Goal: Task Accomplishment & Management: Use online tool/utility

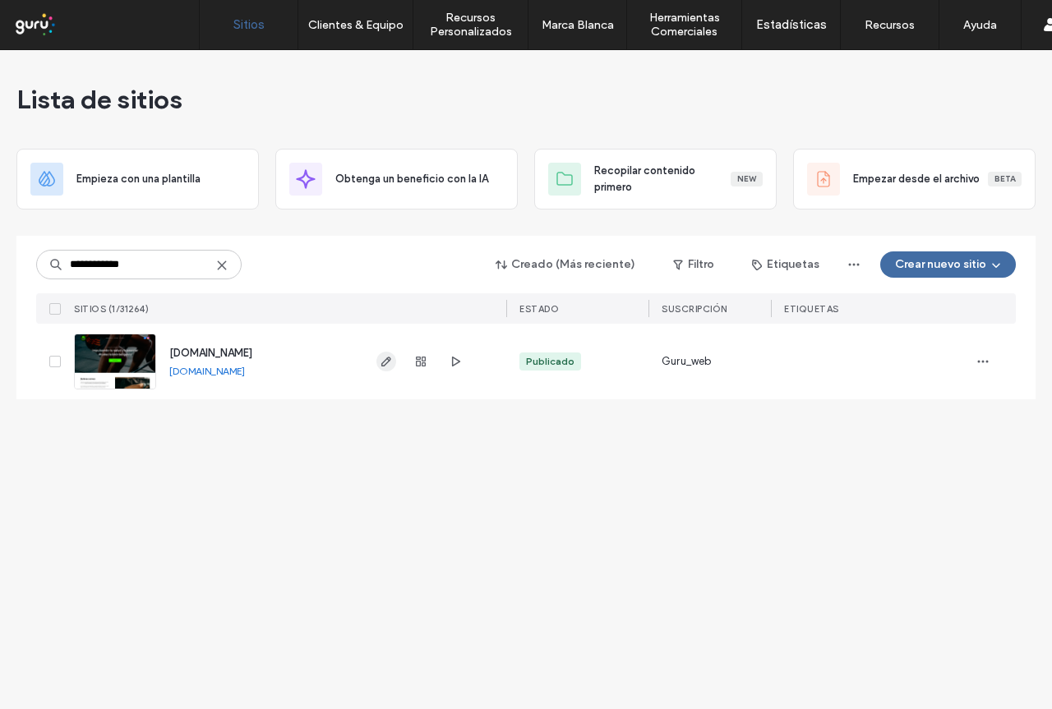
type input "**********"
click at [386, 362] on icon "button" at bounding box center [386, 361] width 13 height 13
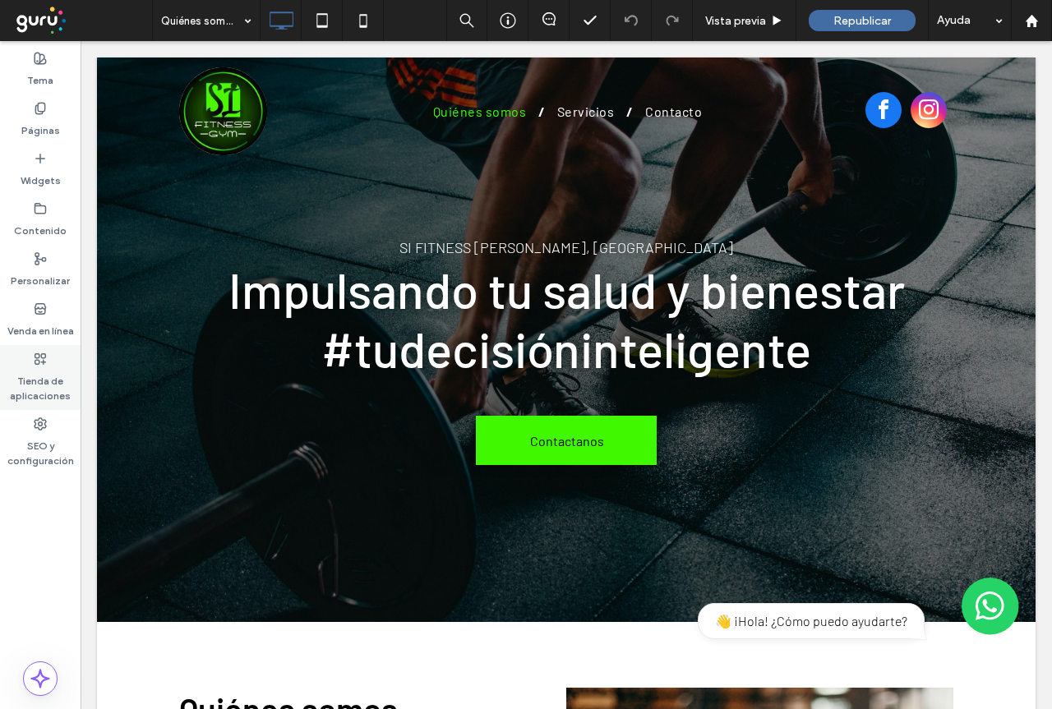
click at [35, 387] on label "Tienda de aplicaciones" at bounding box center [40, 385] width 81 height 38
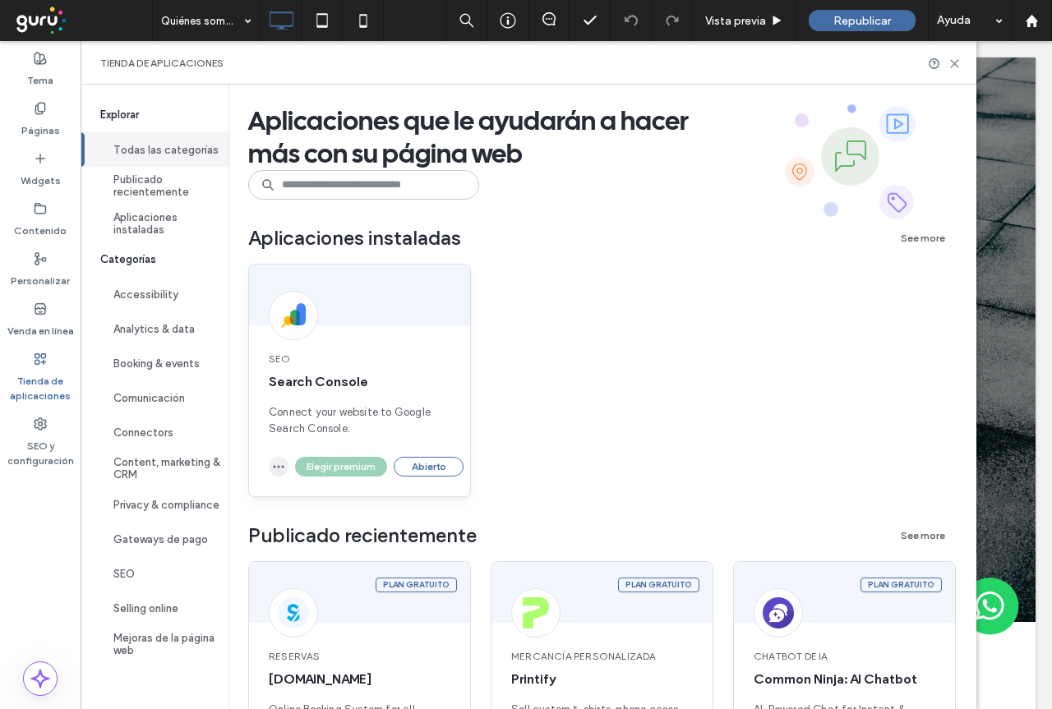
click at [283, 466] on use "button" at bounding box center [279, 467] width 11 height 2
click at [315, 504] on span "Desinstalar aplicación" at bounding box center [339, 506] width 112 height 16
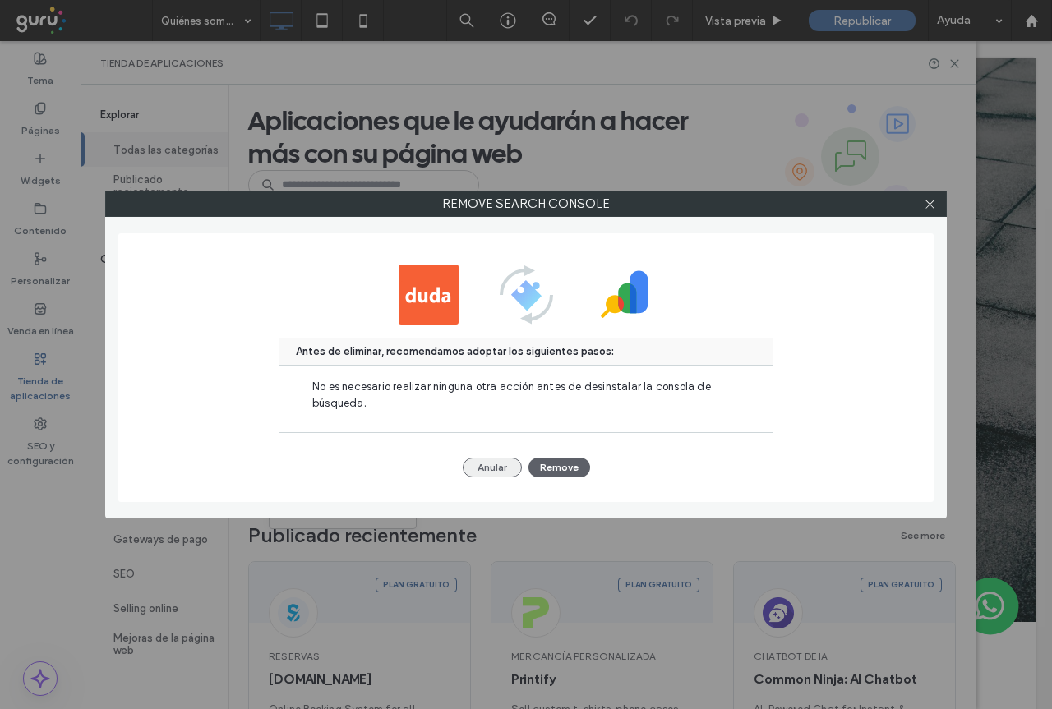
click at [486, 467] on button "Anular" at bounding box center [492, 468] width 59 height 20
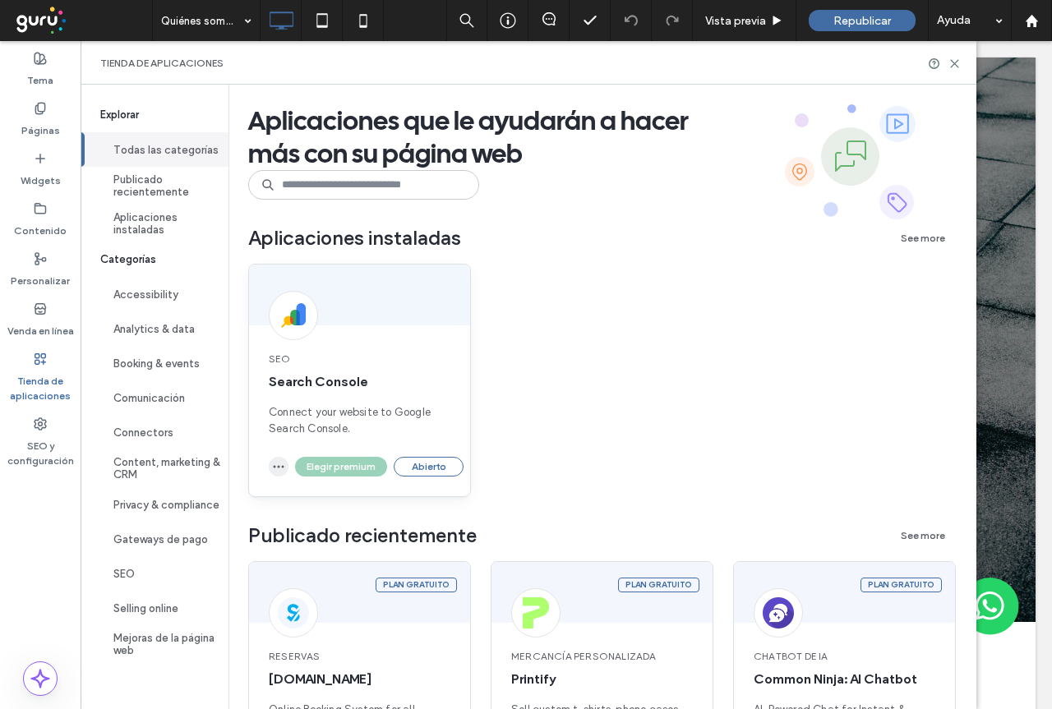
click at [274, 465] on icon "button" at bounding box center [278, 466] width 13 height 13
click at [313, 500] on span "Desinstalar aplicación" at bounding box center [339, 506] width 112 height 16
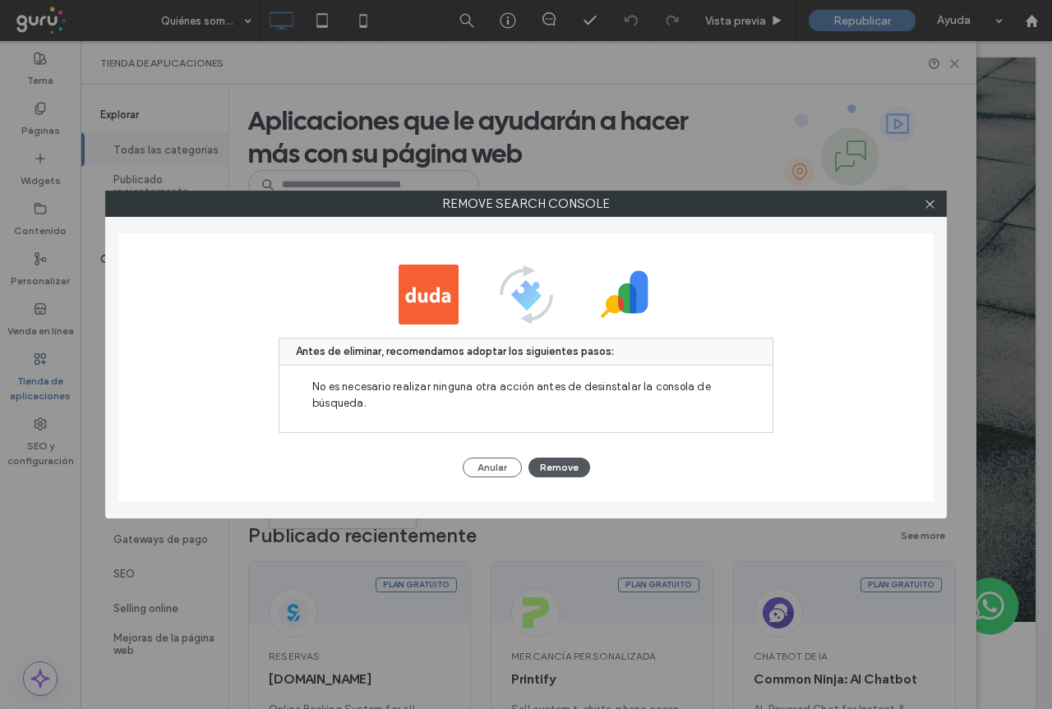
click at [567, 465] on button "Remove" at bounding box center [559, 468] width 62 height 20
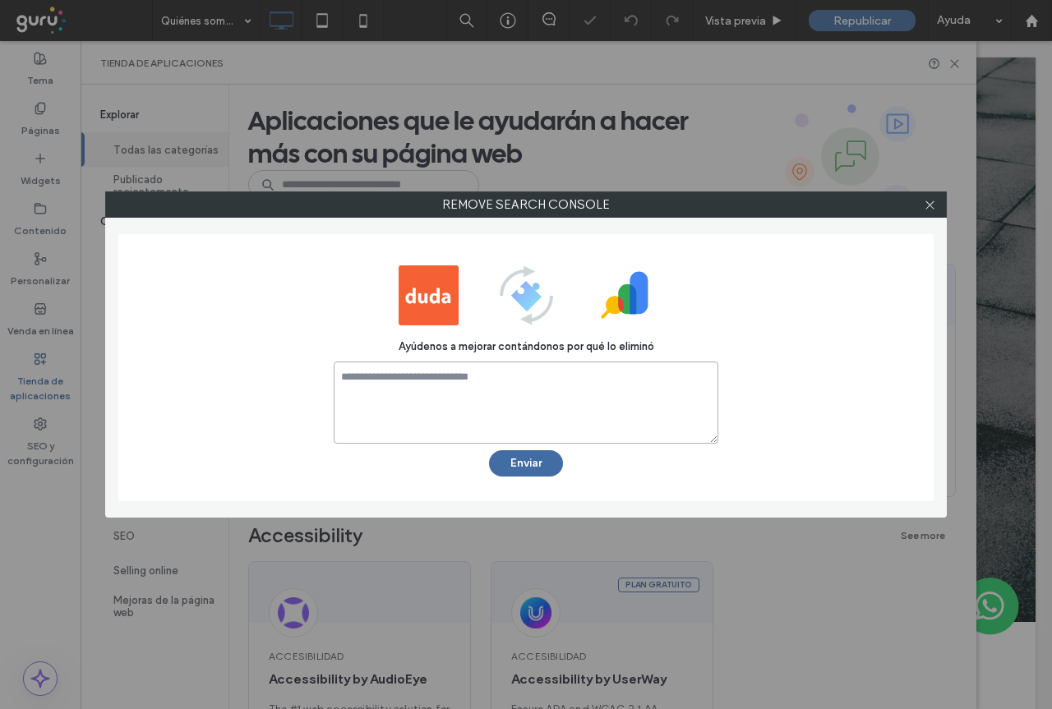
click at [484, 379] on textarea at bounding box center [526, 402] width 384 height 82
click at [536, 469] on button "Enviar" at bounding box center [526, 463] width 74 height 26
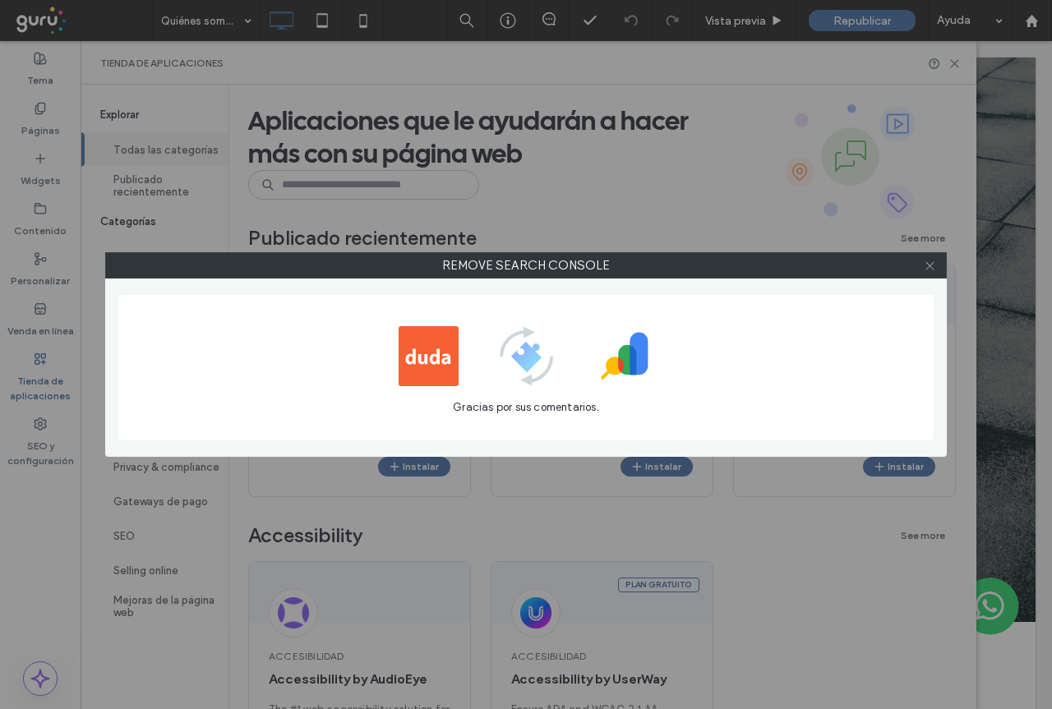
click at [928, 263] on icon at bounding box center [929, 266] width 12 height 12
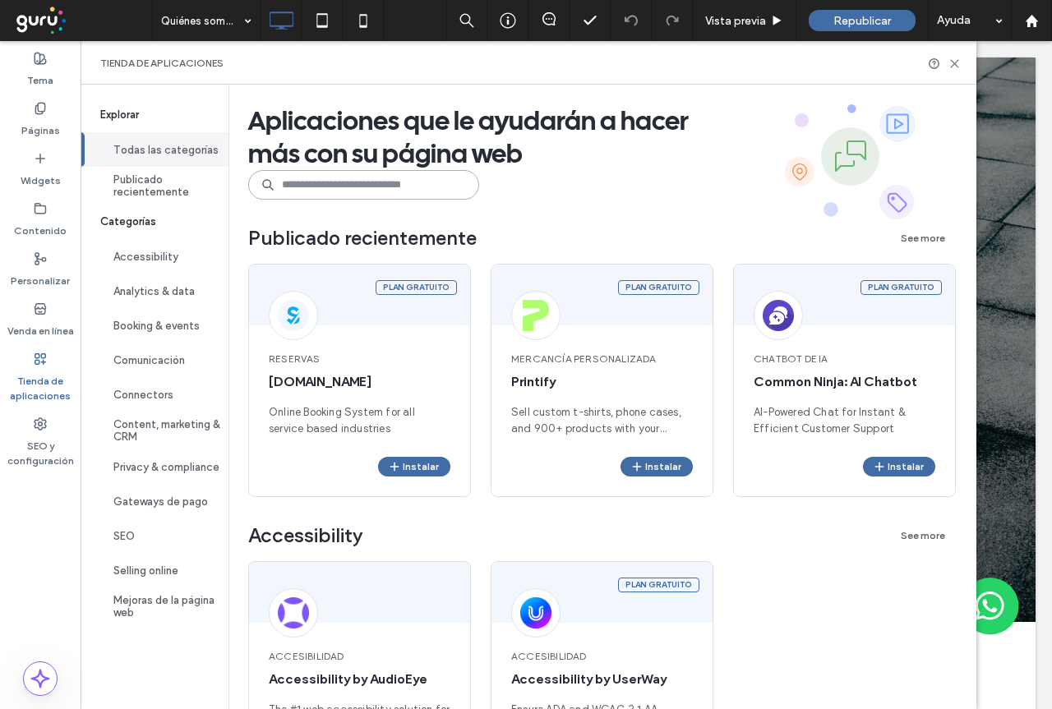
click at [366, 189] on input at bounding box center [363, 185] width 231 height 30
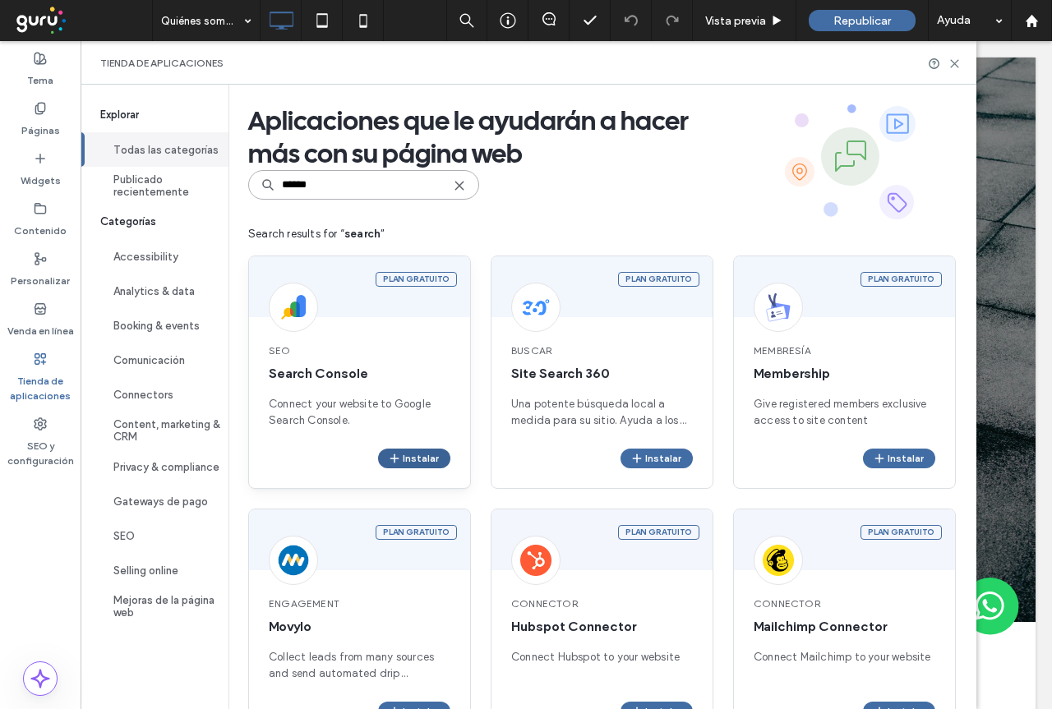
type input "******"
click at [415, 453] on button "Instalar" at bounding box center [414, 459] width 72 height 20
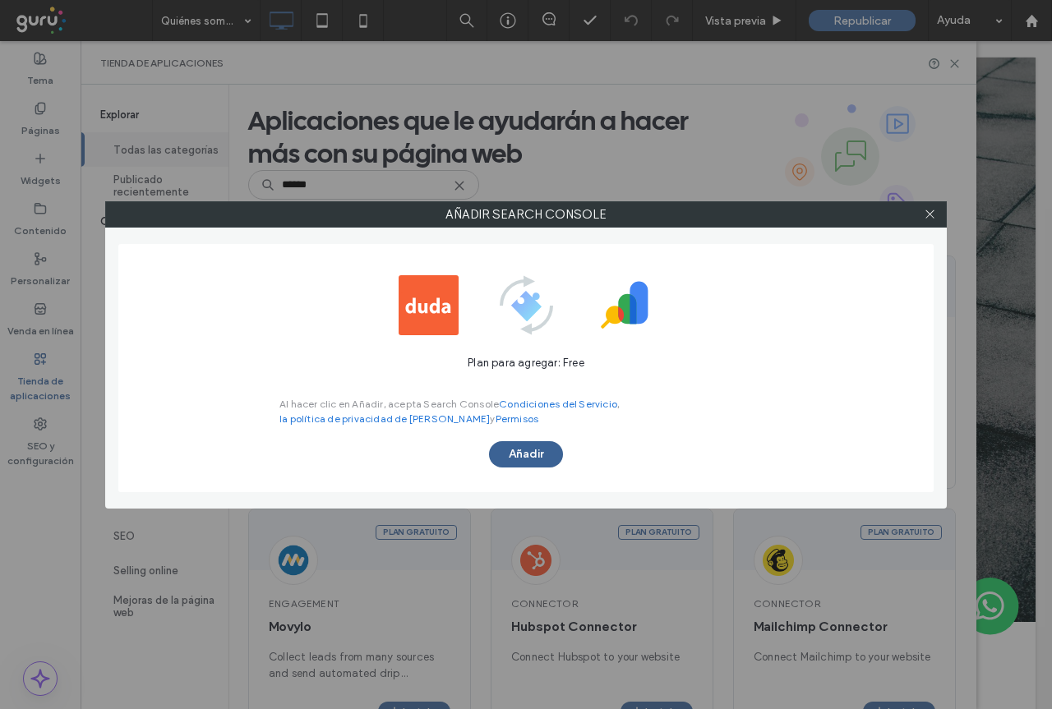
click at [530, 460] on button "Añadir" at bounding box center [526, 454] width 74 height 26
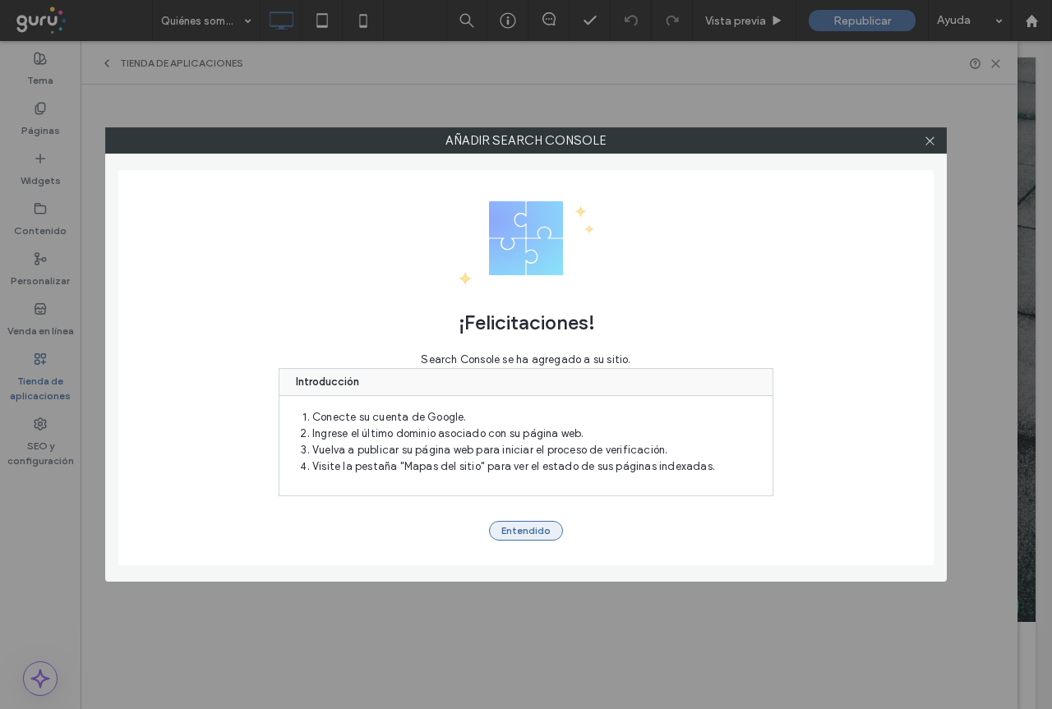
click at [546, 525] on button "Entendido" at bounding box center [526, 531] width 74 height 20
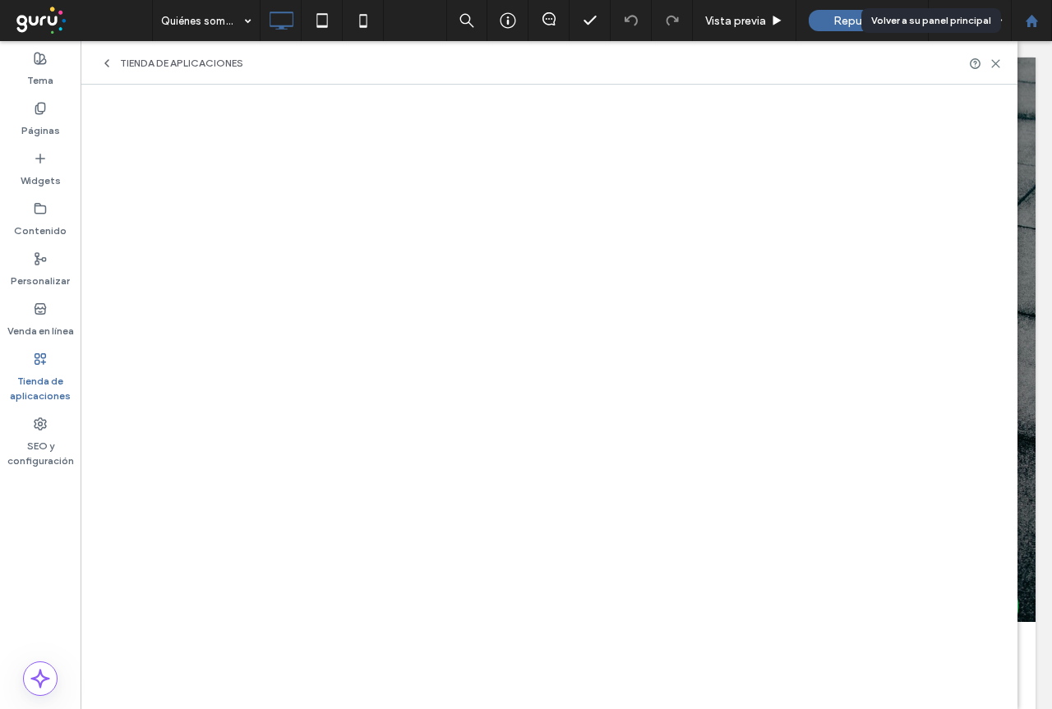
click at [1023, 26] on div at bounding box center [1030, 21] width 39 height 14
